Goal: Task Accomplishment & Management: Use online tool/utility

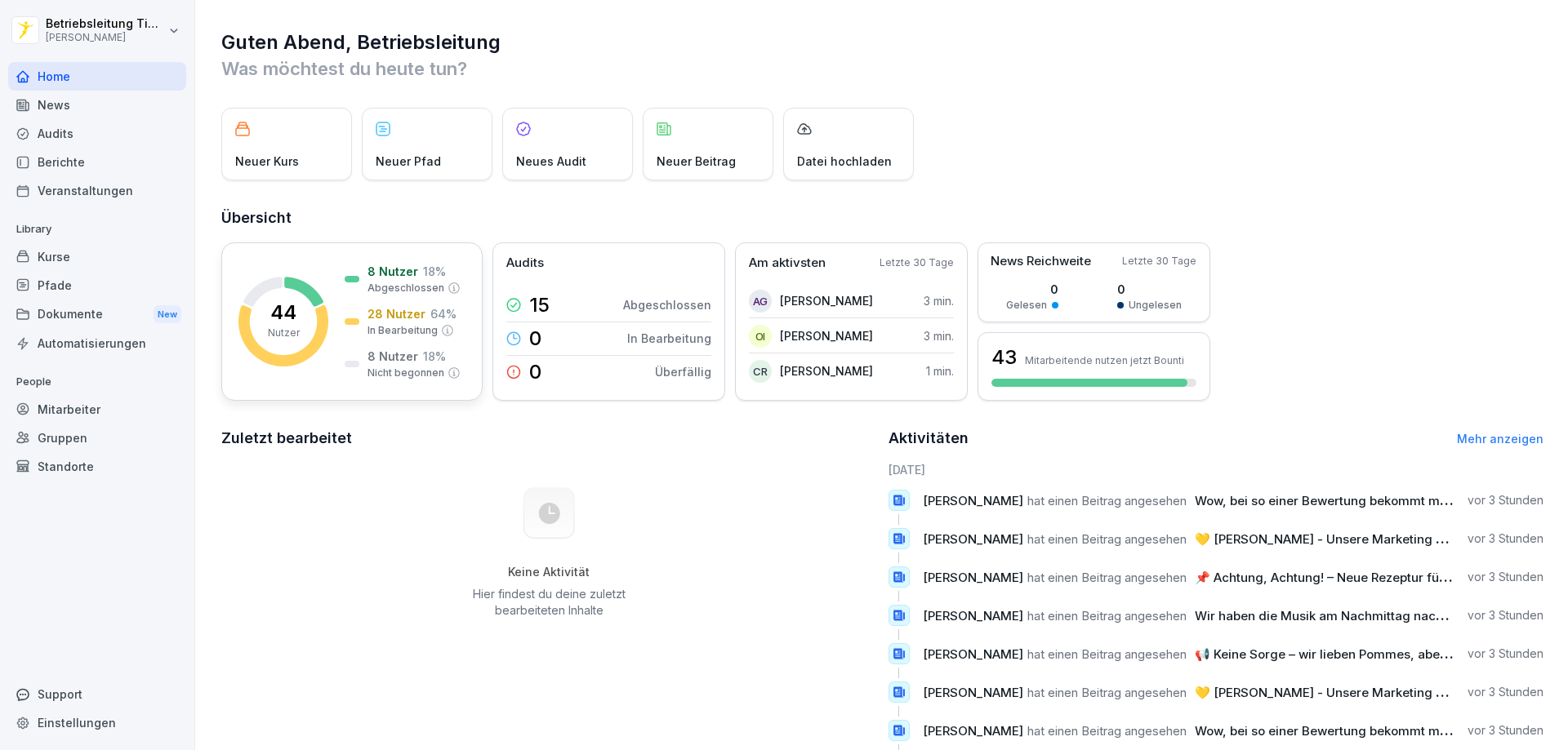
click at [274, 320] on p "44" at bounding box center [283, 312] width 26 height 20
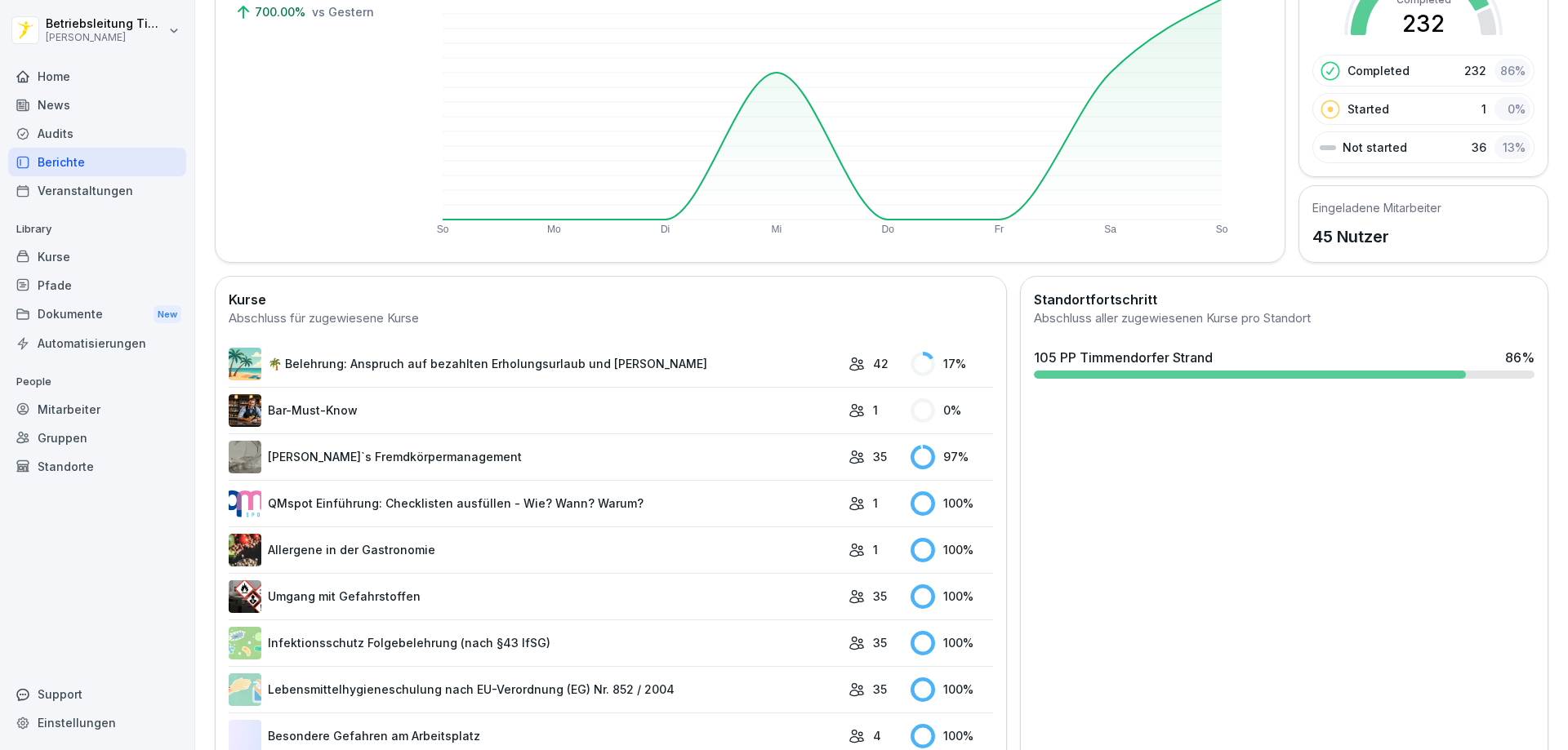
scroll to position [245, 0]
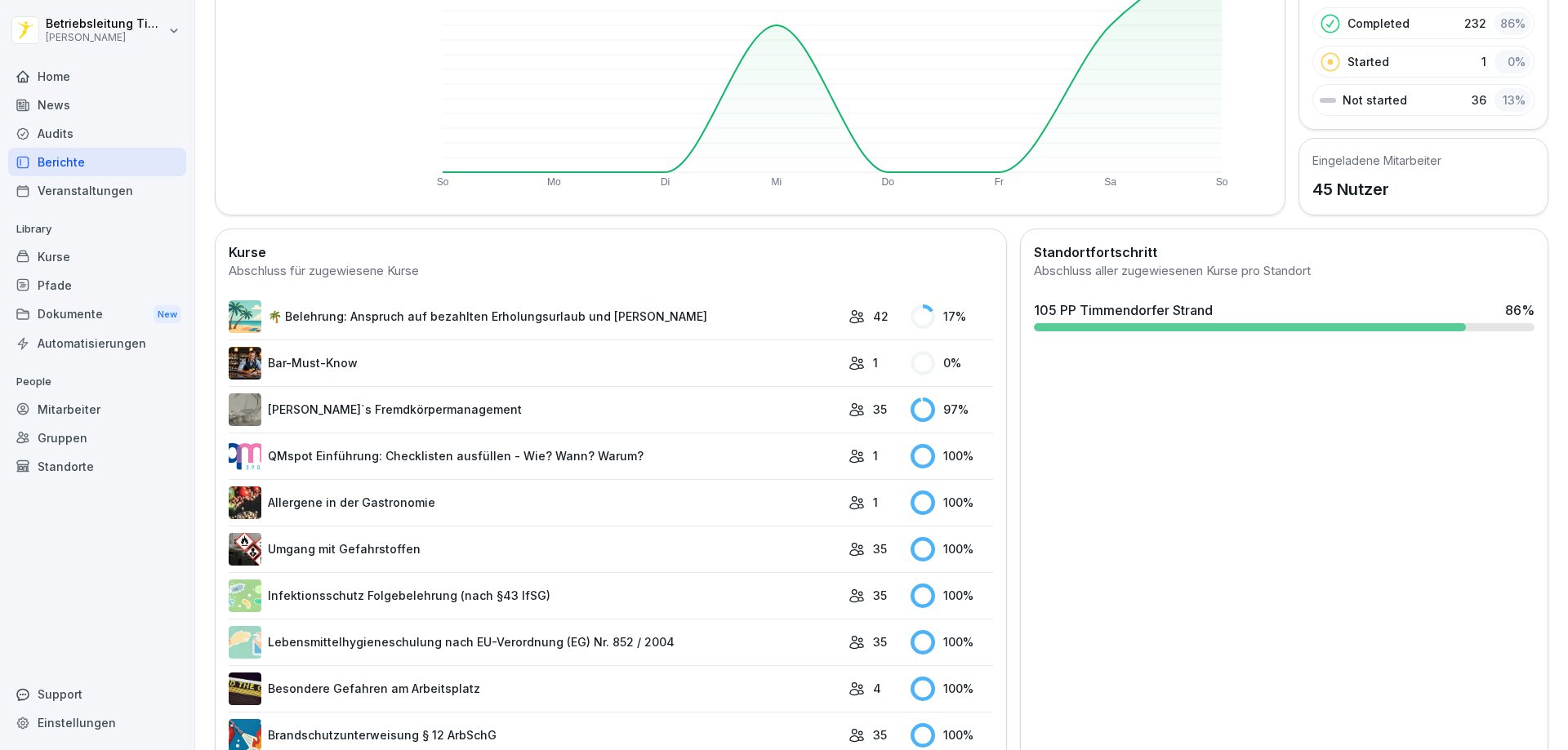
click at [338, 317] on link "🌴 Belehrung: Anspruch auf bezahlten Erholungsurlaub und [PERSON_NAME]" at bounding box center [534, 317] width 611 height 33
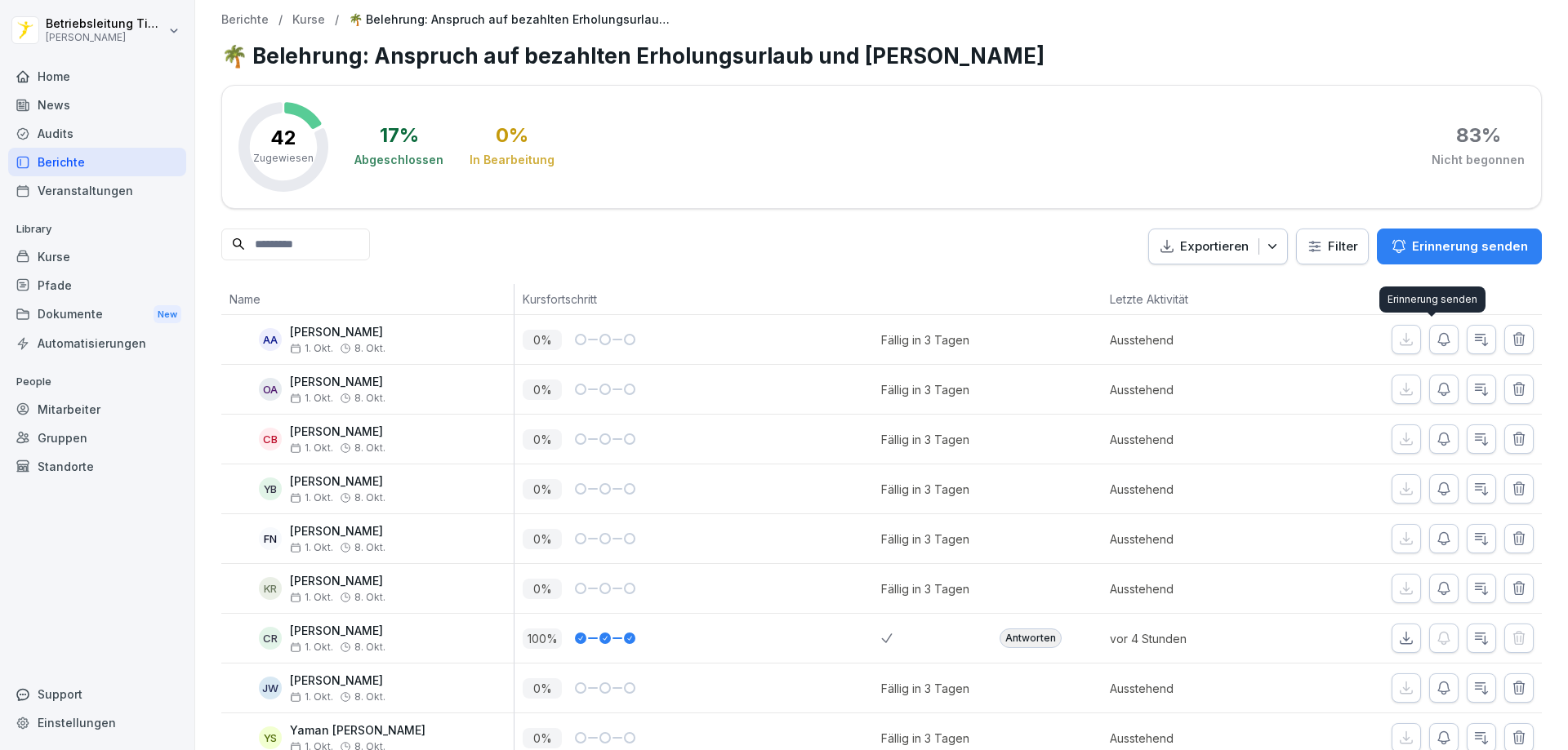
click at [1437, 338] on icon "button" at bounding box center [1444, 340] width 16 height 16
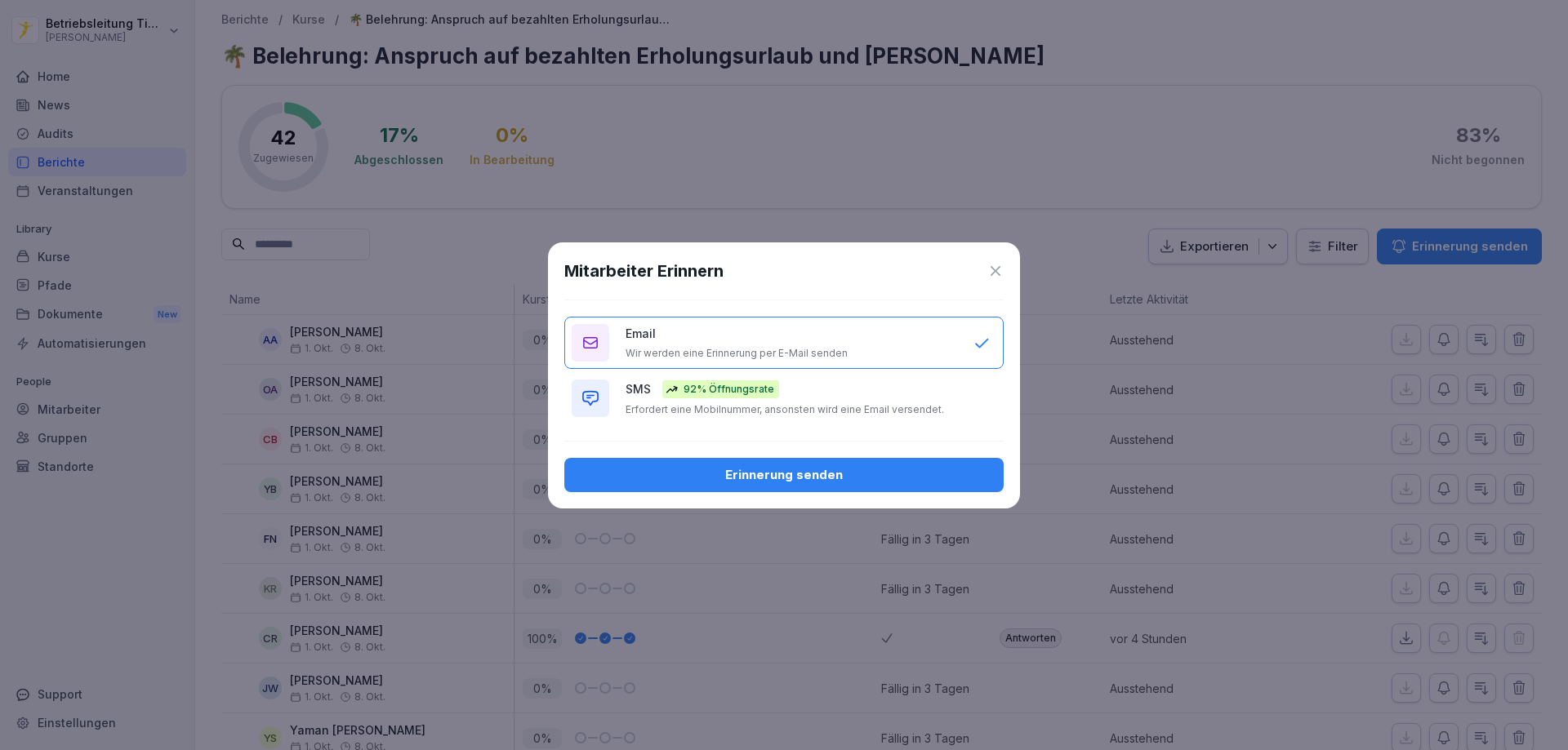
click at [816, 467] on div "Erinnerung senden" at bounding box center [784, 476] width 413 height 18
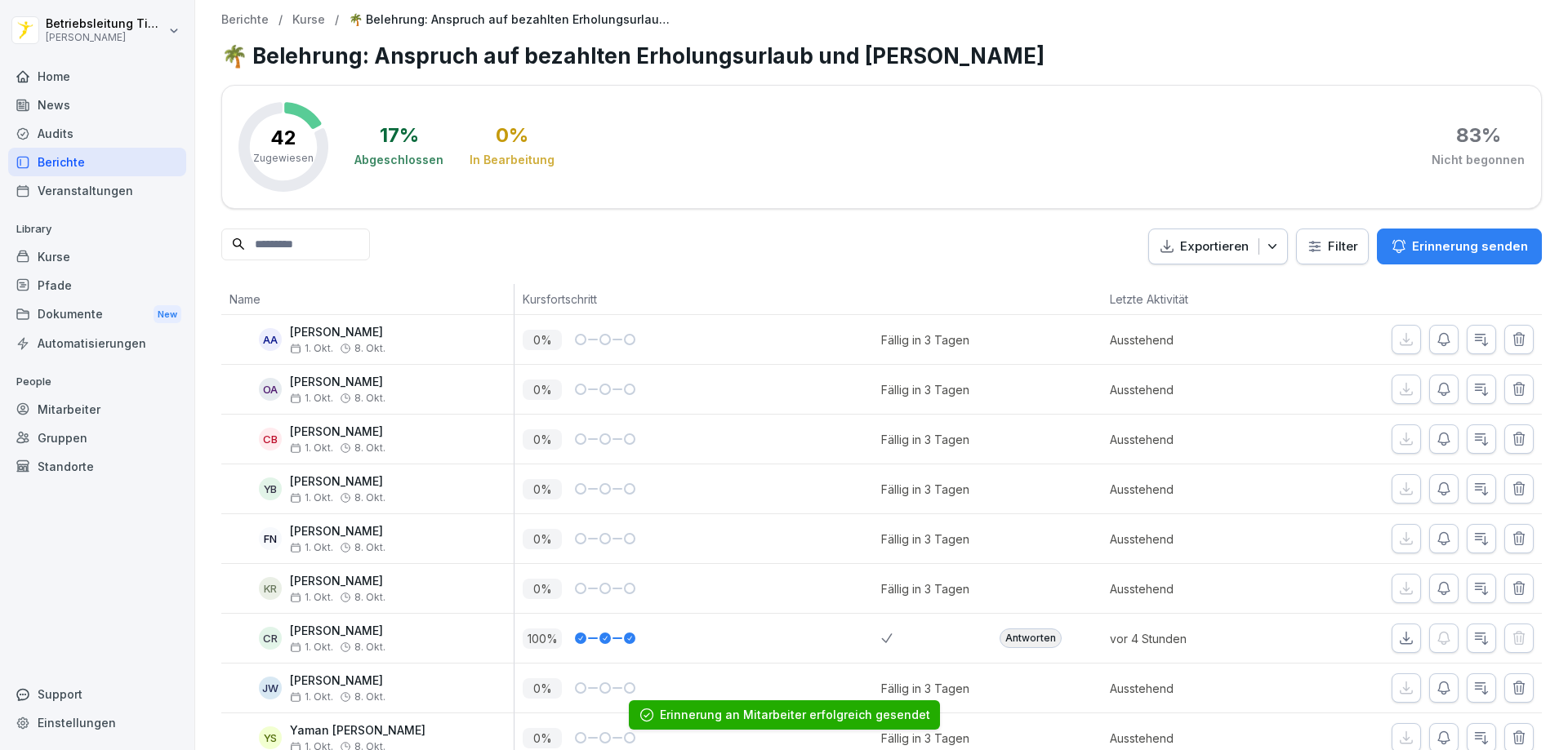
click at [1437, 385] on icon "button" at bounding box center [1444, 389] width 16 height 16
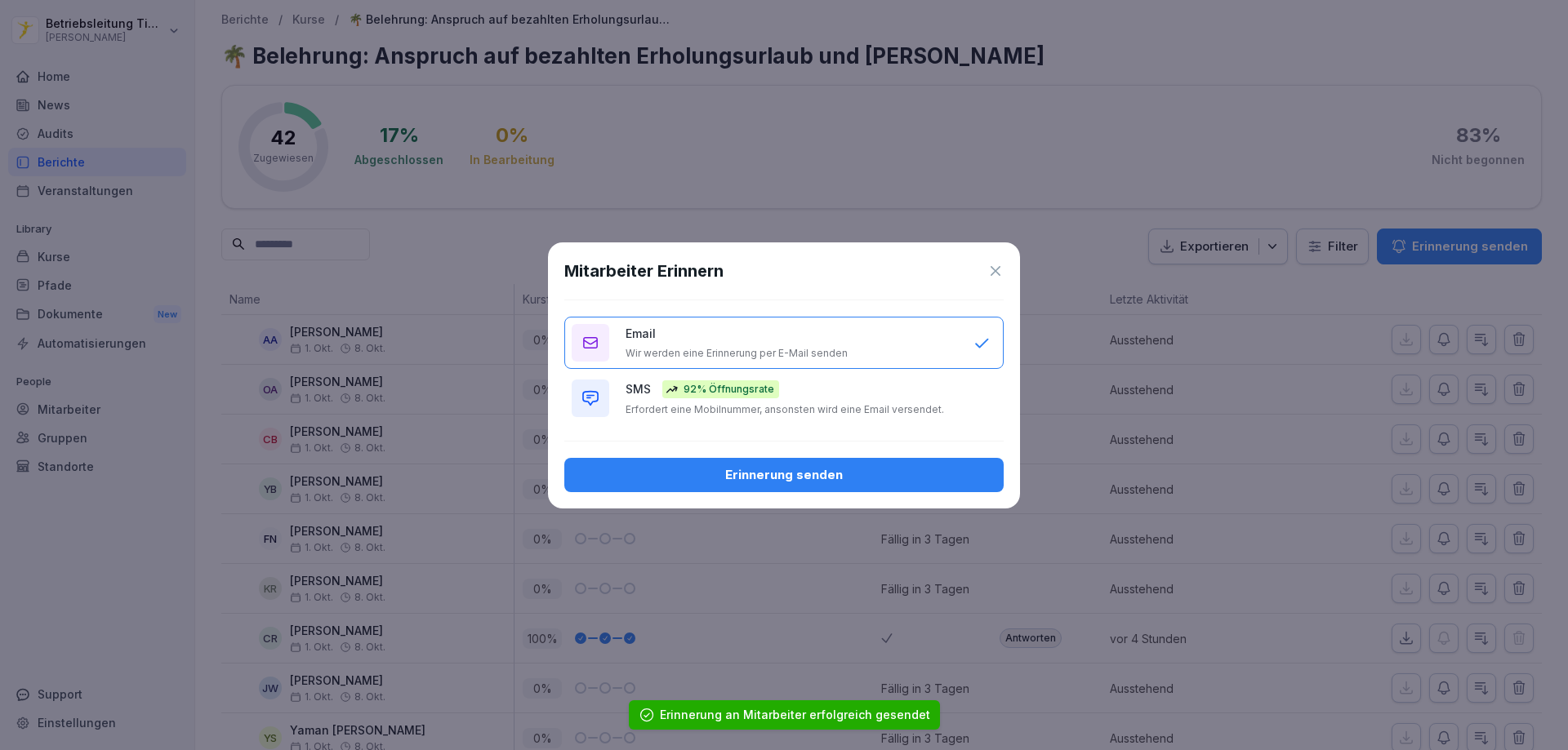
click at [958, 469] on div "Erinnerung senden" at bounding box center [784, 476] width 413 height 18
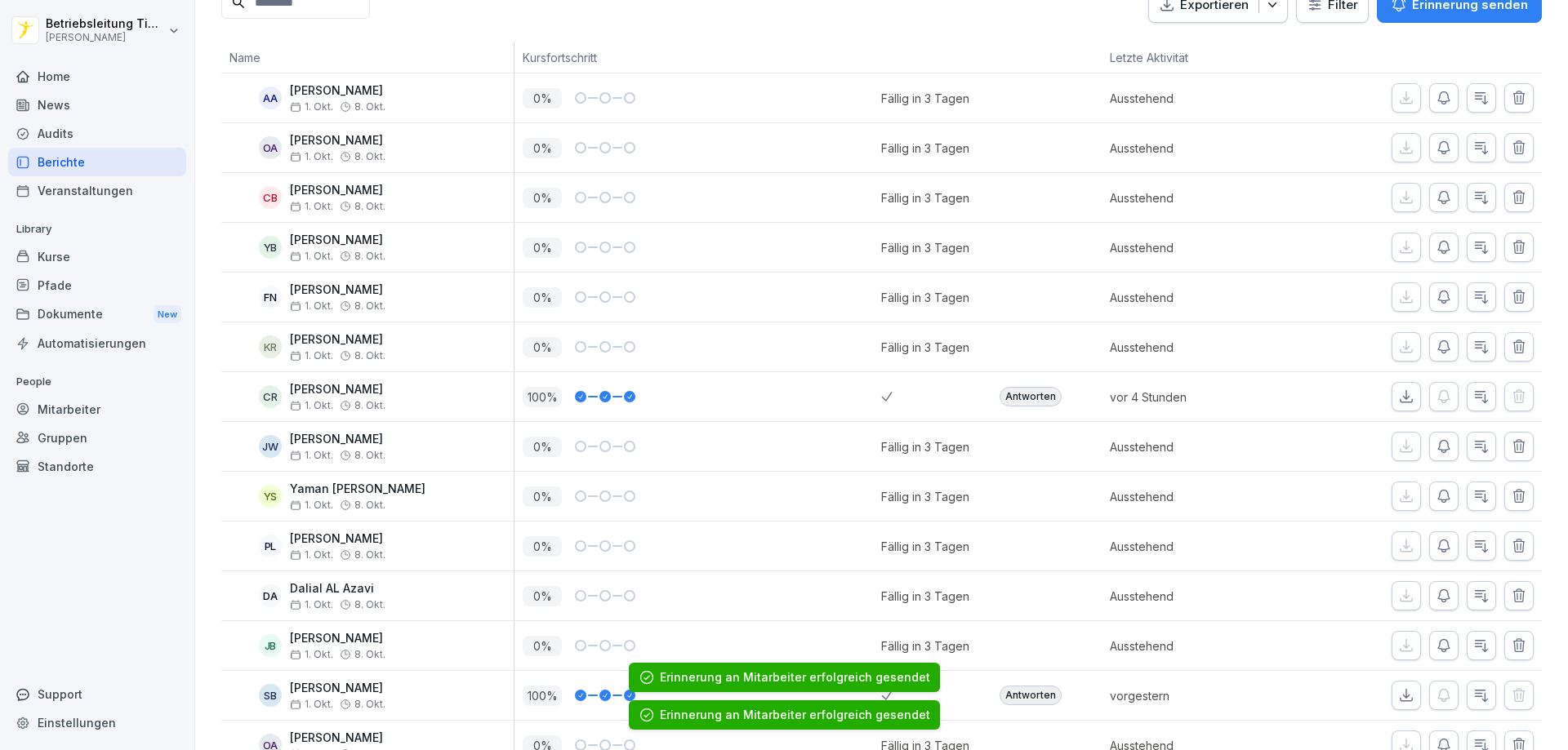
scroll to position [245, 0]
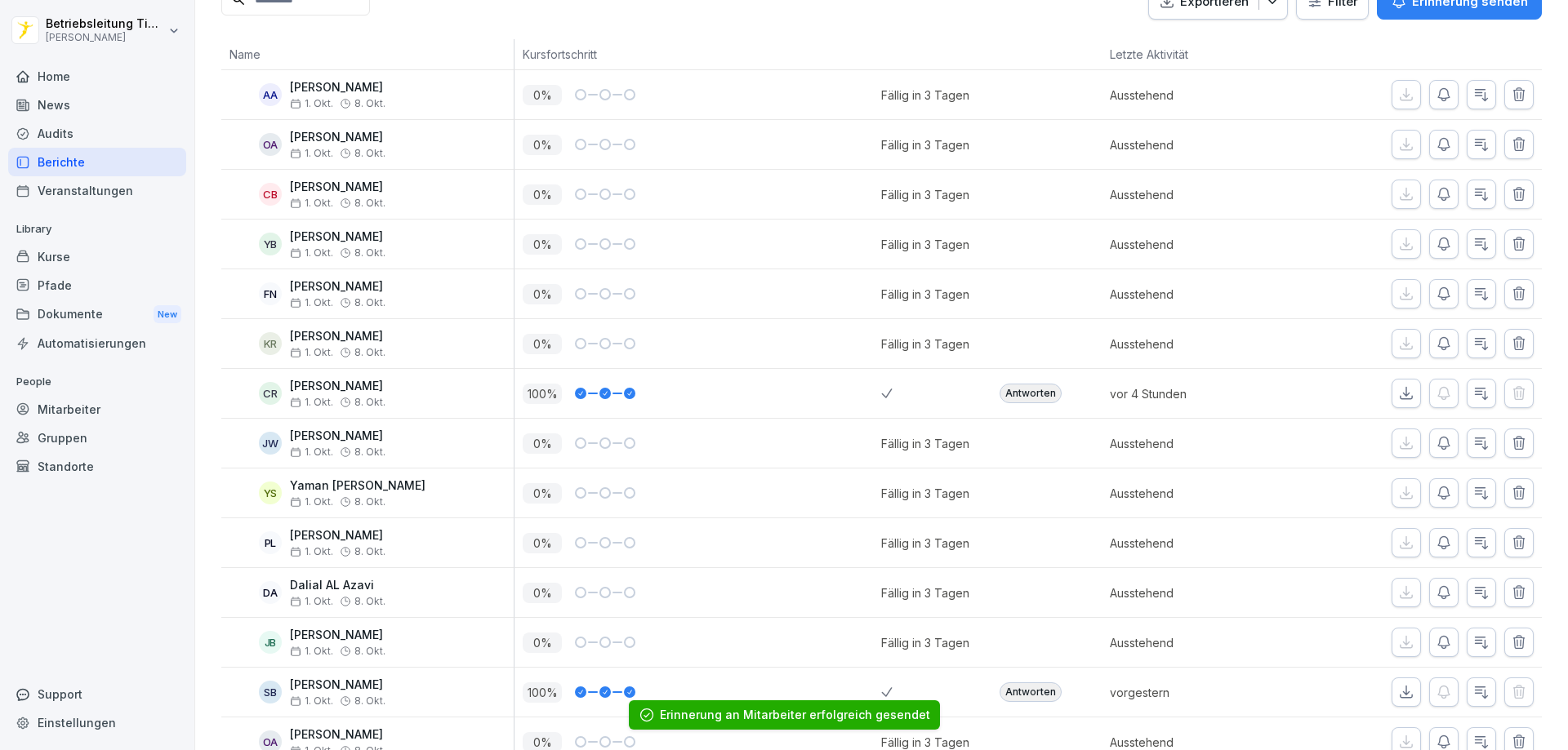
click at [1438, 198] on icon "button" at bounding box center [1443, 195] width 12 height 13
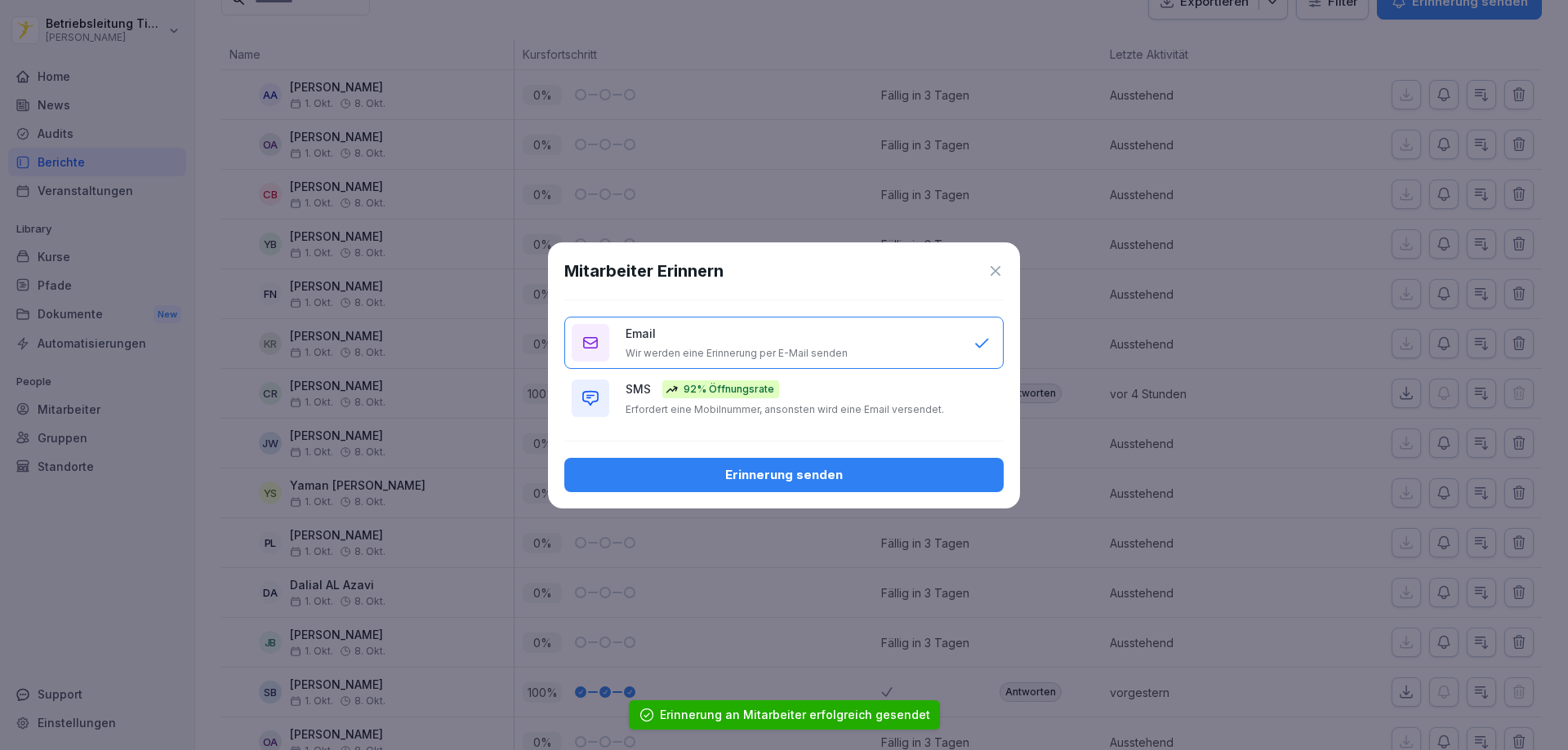
click at [899, 471] on div "Erinnerung senden" at bounding box center [784, 476] width 413 height 18
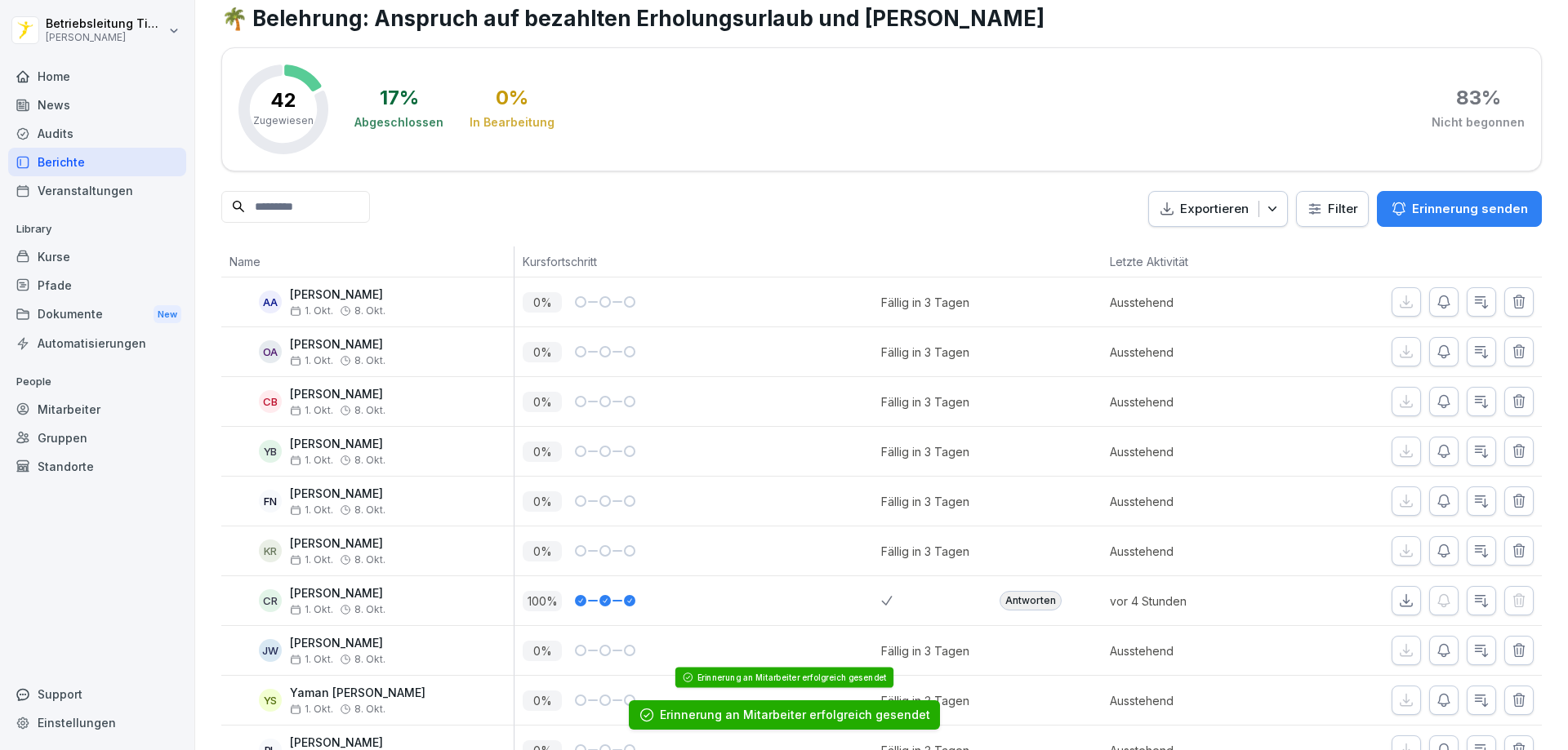
scroll to position [0, 0]
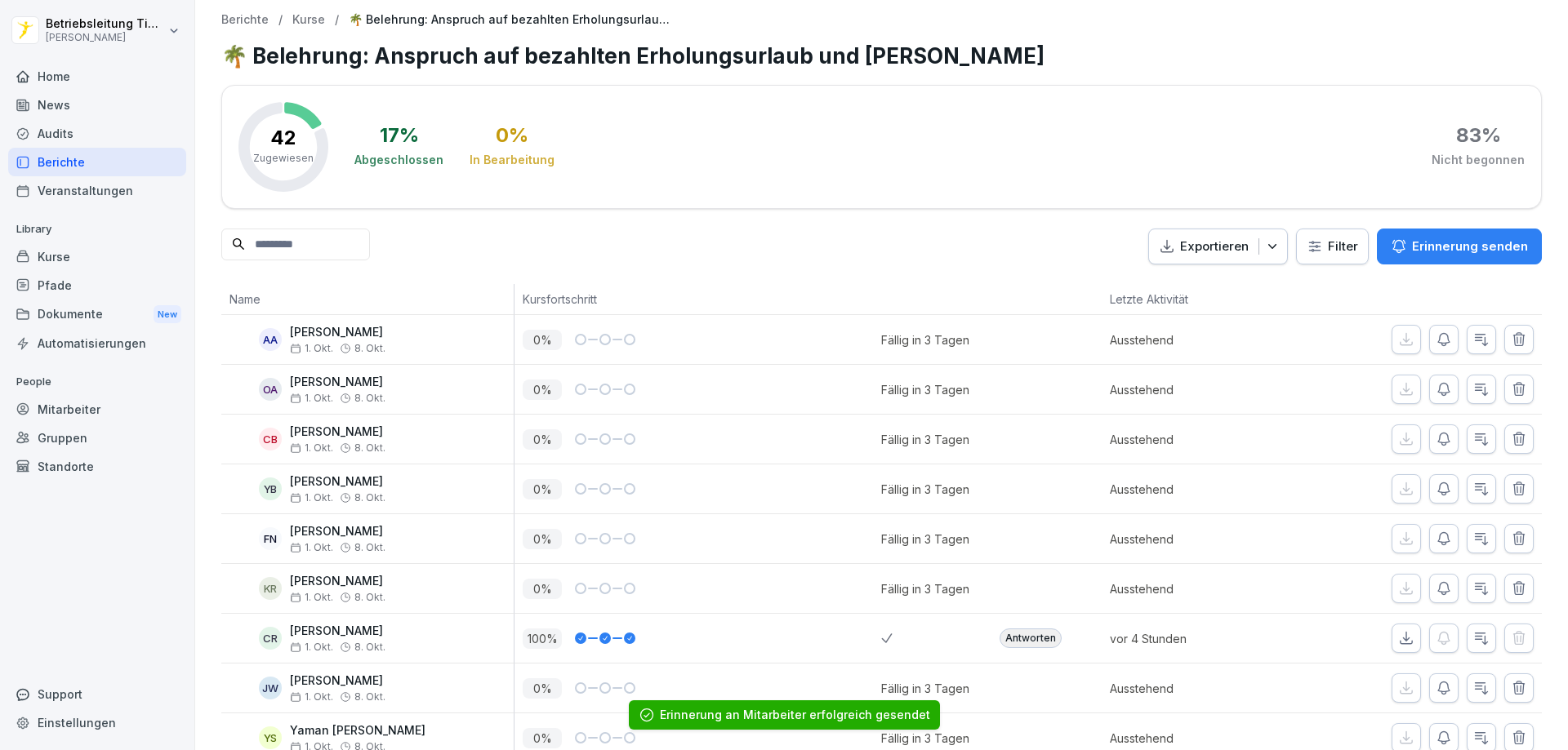
click at [1440, 237] on p "Erinnerung senden" at bounding box center [1469, 246] width 116 height 18
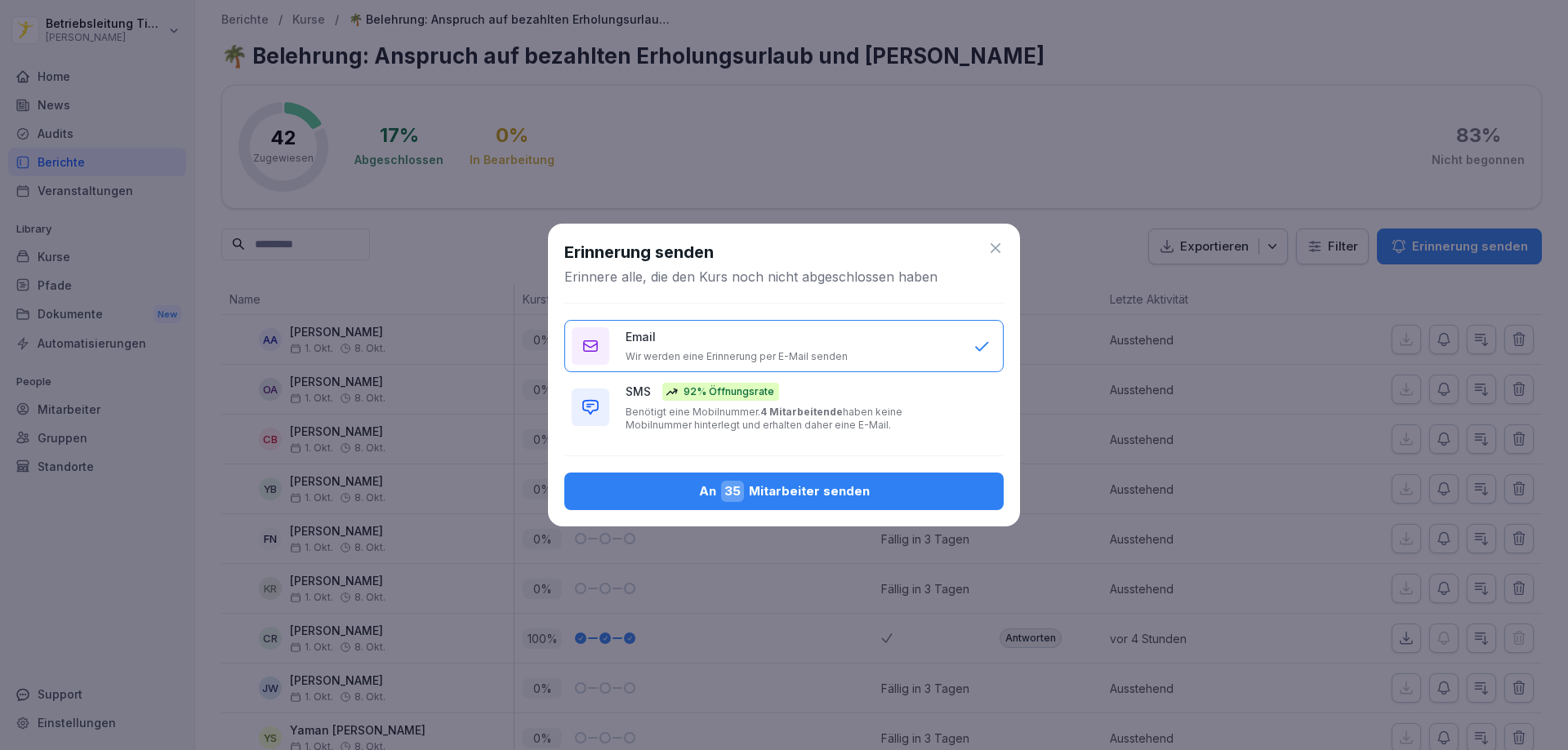
click at [799, 491] on div "An 35 Mitarbeiter senden" at bounding box center [784, 491] width 413 height 21
